Goal: Book appointment/travel/reservation

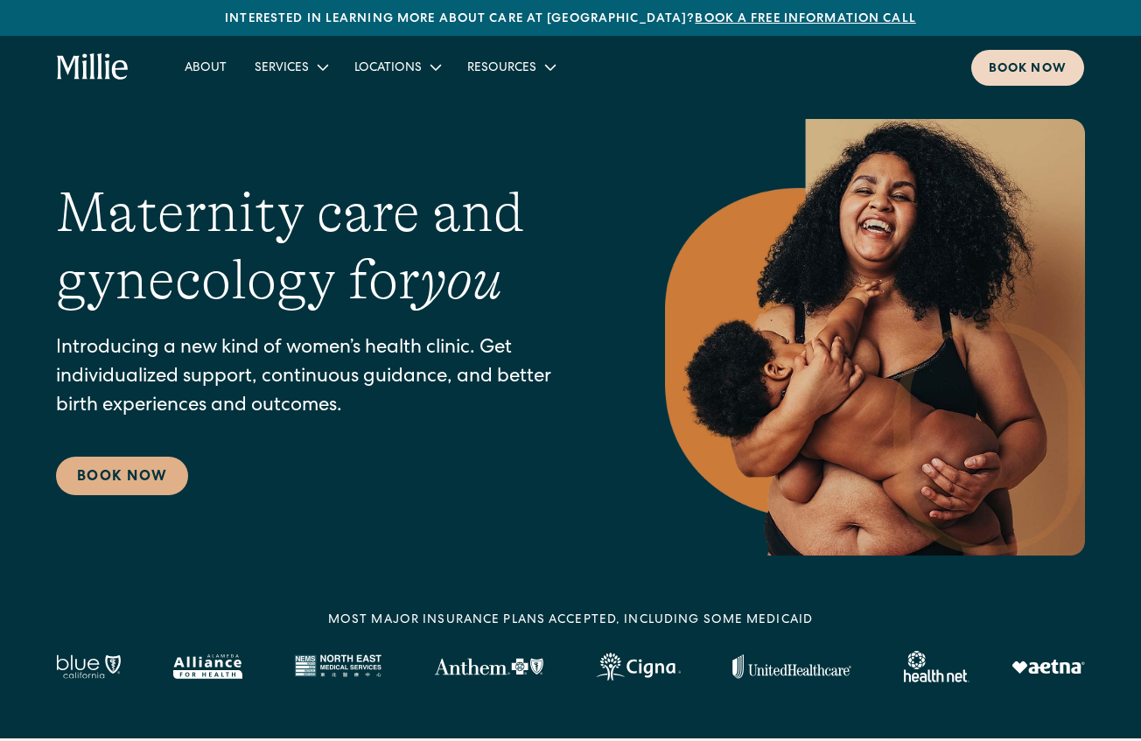
click at [1013, 64] on div "Book now" at bounding box center [1027, 69] width 78 height 18
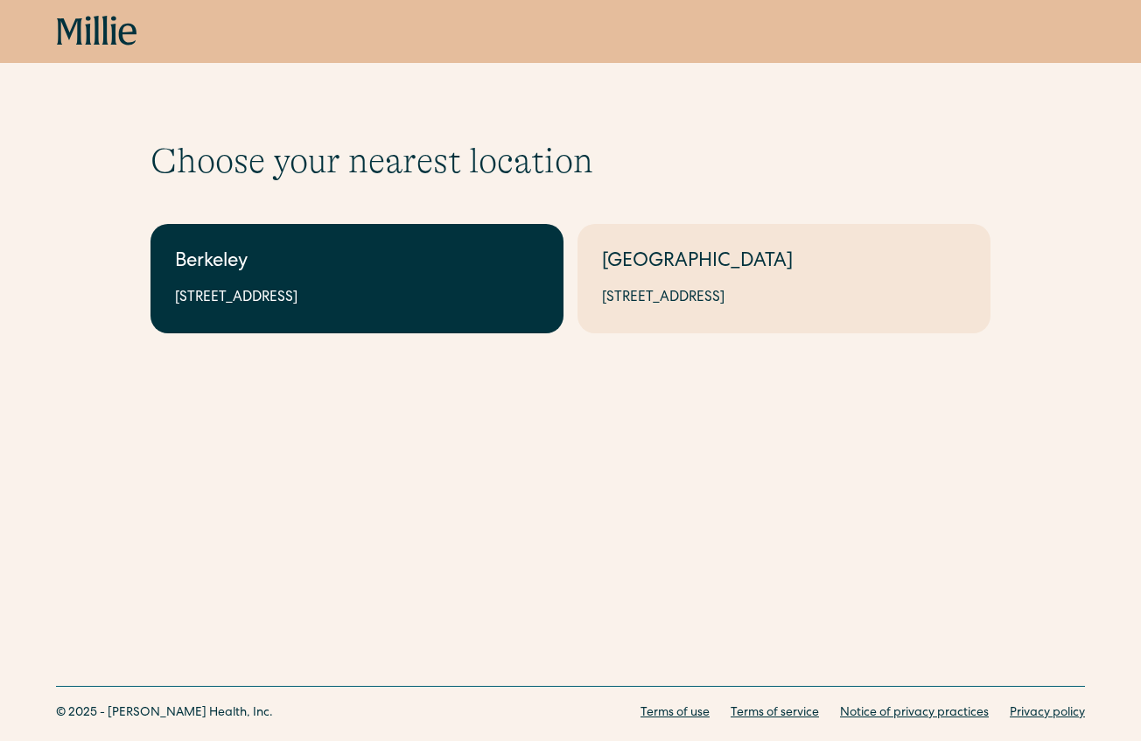
click at [378, 260] on div "Berkeley" at bounding box center [357, 262] width 364 height 29
